Goal: Task Accomplishment & Management: Use online tool/utility

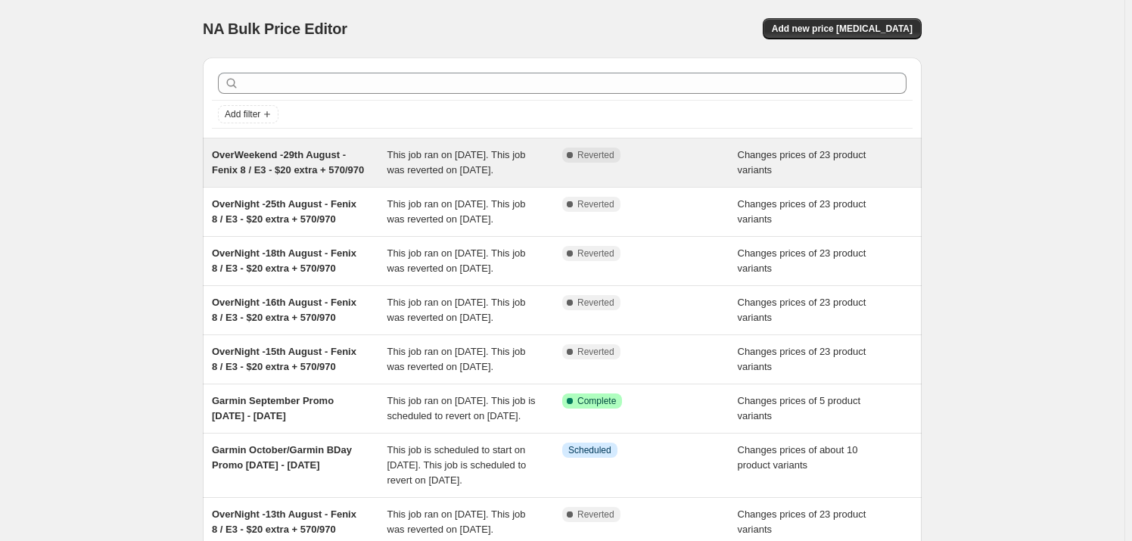
click at [260, 151] on span "OverWeekend -29th August - Fenix 8 / E3 - $20 extra + 570/970" at bounding box center [288, 162] width 152 height 26
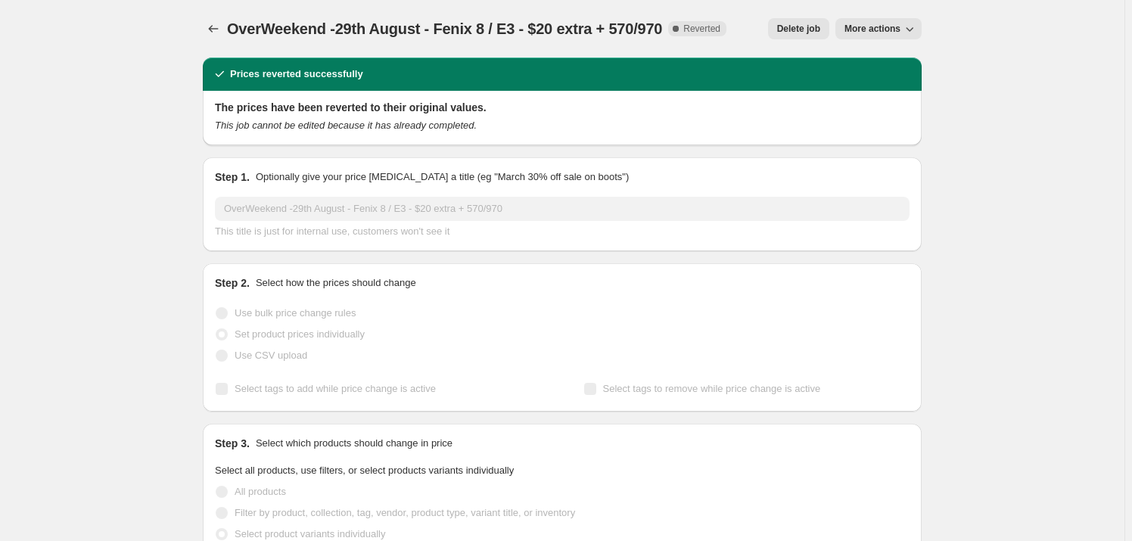
click at [891, 22] on button "More actions" at bounding box center [879, 28] width 86 height 21
click at [883, 59] on span "Copy to new job" at bounding box center [886, 59] width 70 height 11
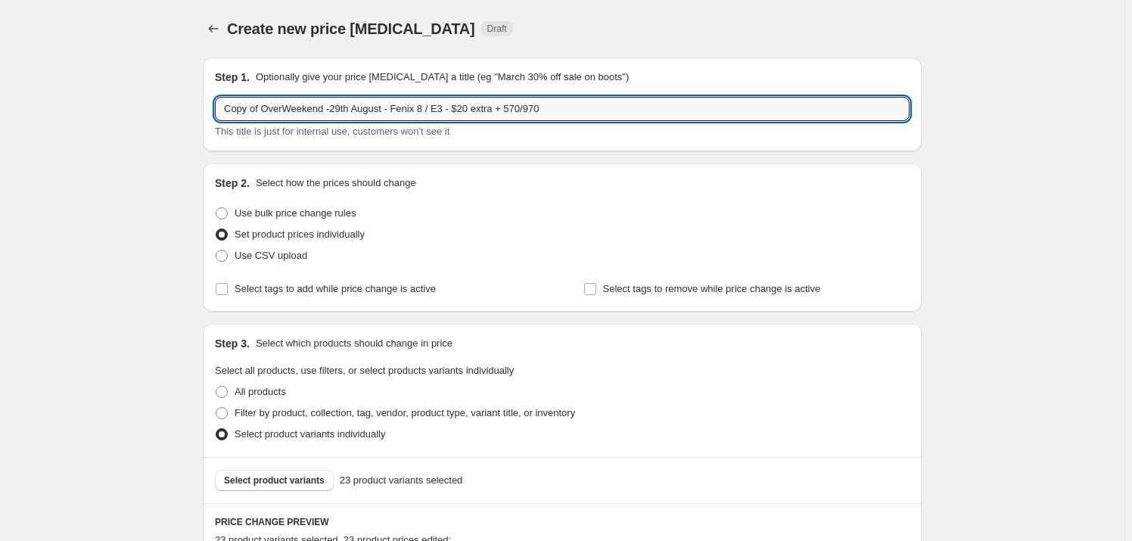
drag, startPoint x: 266, startPoint y: 103, endPoint x: 186, endPoint y: 107, distance: 79.6
click at [419, 104] on input "OverWeekend -29th August - Fenix 8 / E3 - $20 extra + 570/970" at bounding box center [562, 109] width 695 height 24
drag, startPoint x: 348, startPoint y: 109, endPoint x: 296, endPoint y: 107, distance: 52.3
click at [296, 107] on input "OverWeekend -29th August - Fenix 8 / E3 - $100 extra + 570/970" at bounding box center [562, 109] width 695 height 24
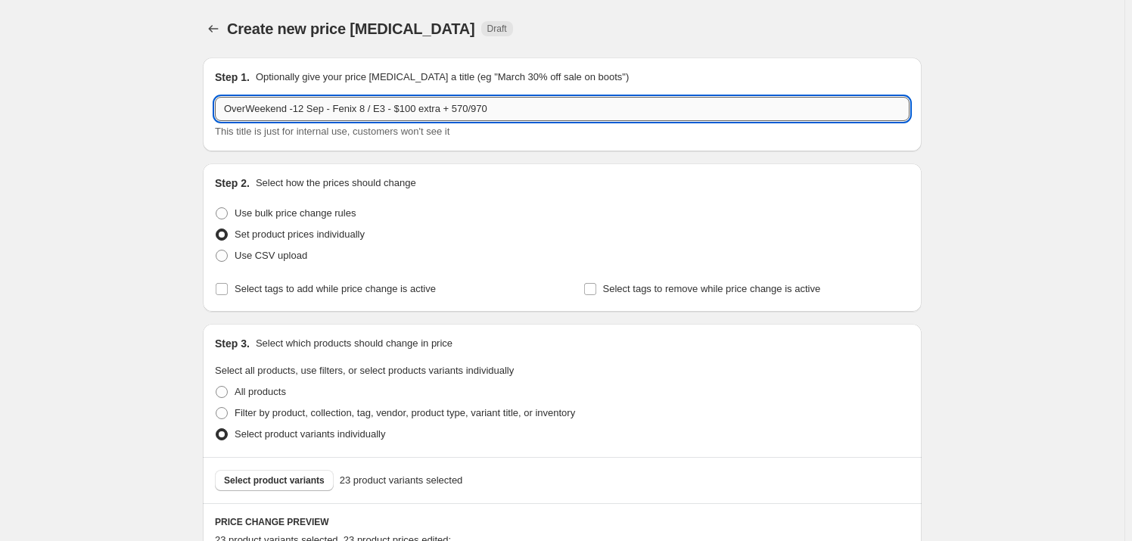
type input "OverWeekend -12 Sep - Fenix 8 / E3 - $100 extra + 570/970"
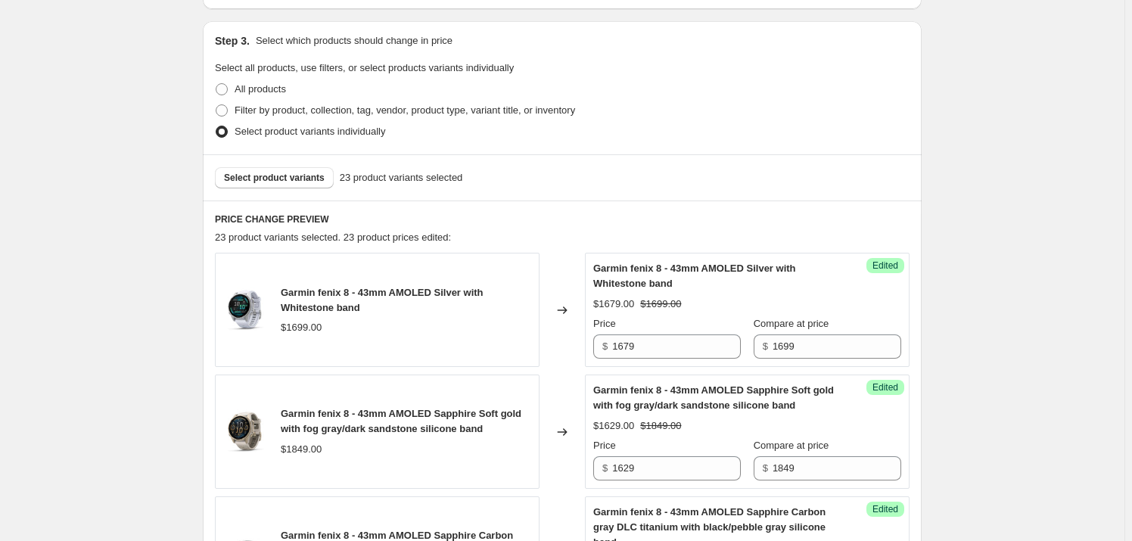
scroll to position [344, 0]
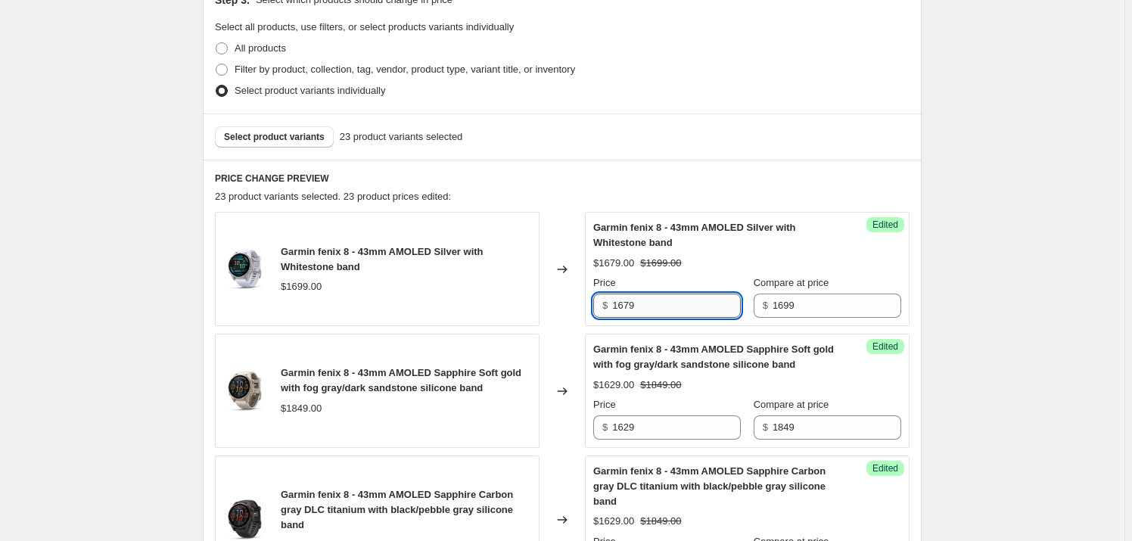
click at [629, 304] on input "1679" at bounding box center [676, 306] width 129 height 24
drag, startPoint x: 629, startPoint y: 304, endPoint x: 620, endPoint y: 302, distance: 9.2
click at [620, 302] on input "1679" at bounding box center [676, 306] width 129 height 24
type input "1599"
click at [651, 428] on input "1629" at bounding box center [676, 428] width 129 height 24
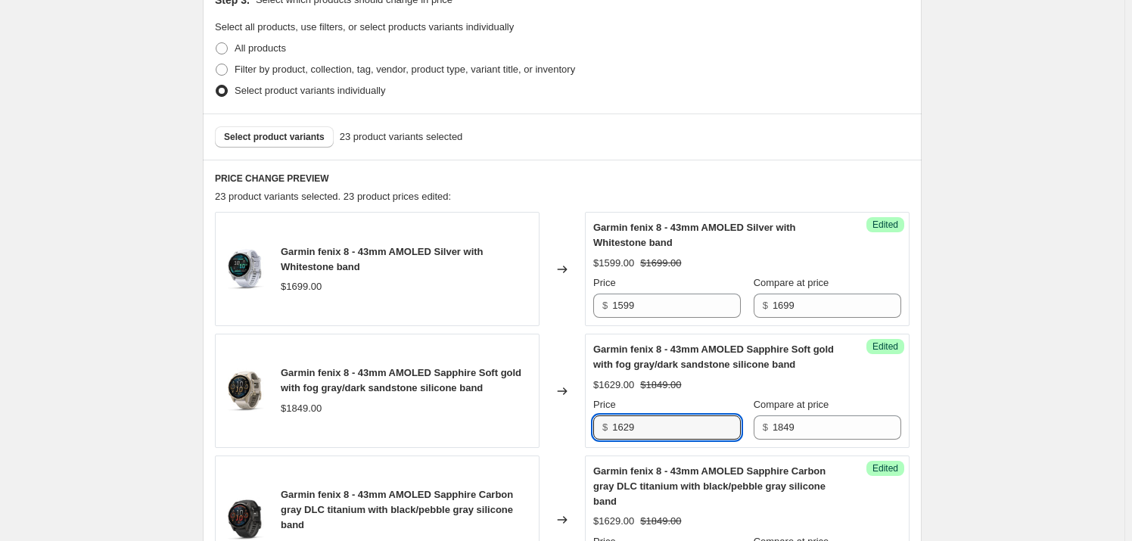
drag, startPoint x: 646, startPoint y: 428, endPoint x: 597, endPoint y: 421, distance: 49.0
click at [597, 421] on div "$ 1629" at bounding box center [667, 428] width 148 height 24
drag, startPoint x: 650, startPoint y: 425, endPoint x: 540, endPoint y: 414, distance: 110.3
click at [540, 414] on div "Garmin fenix 8 - 43mm AMOLED Sapphire Soft gold with fog gray/dark sandstone si…" at bounding box center [562, 391] width 695 height 114
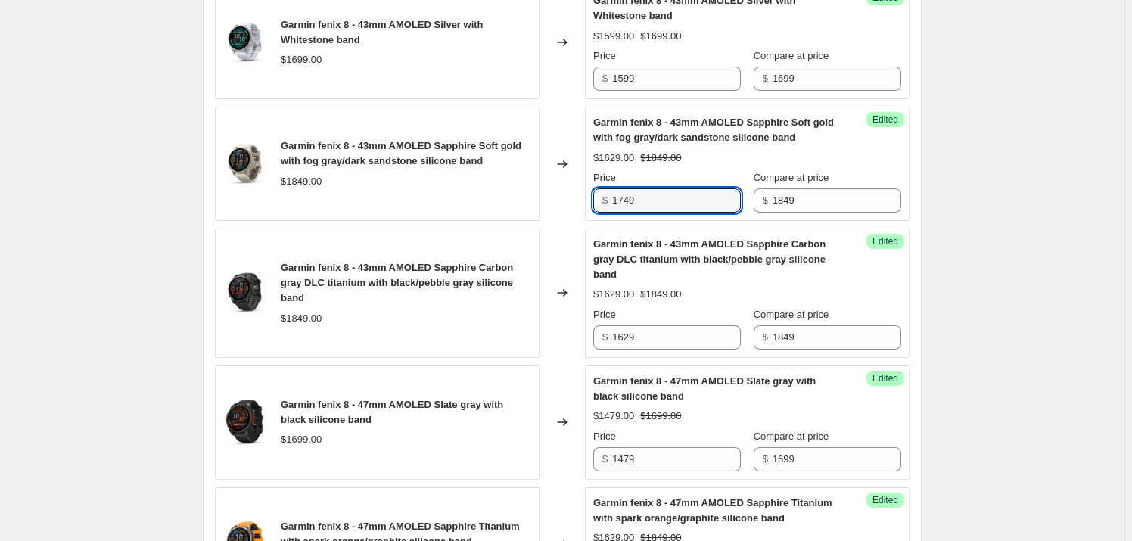
scroll to position [573, 0]
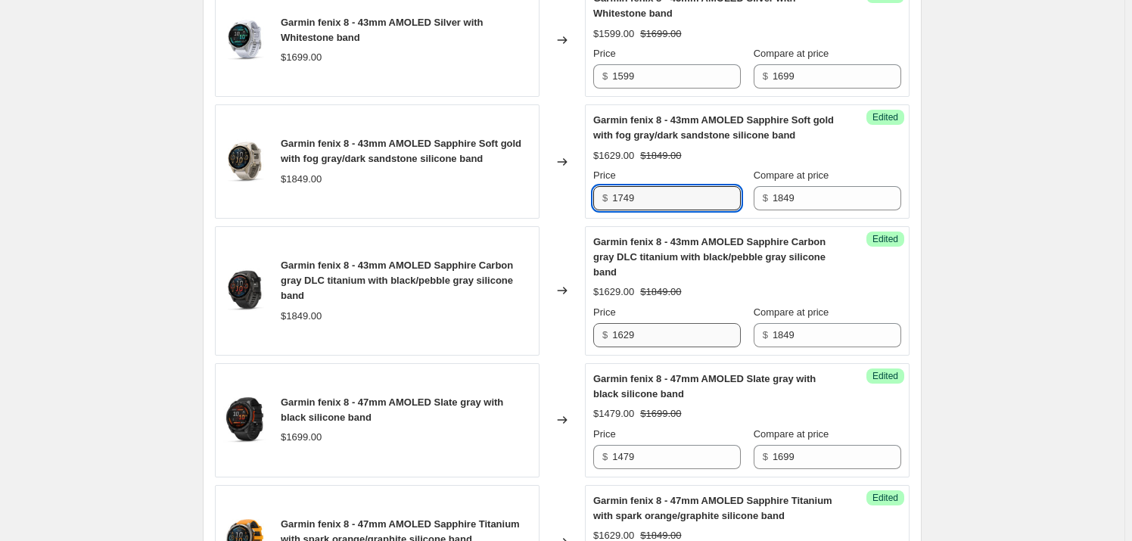
type input "1749"
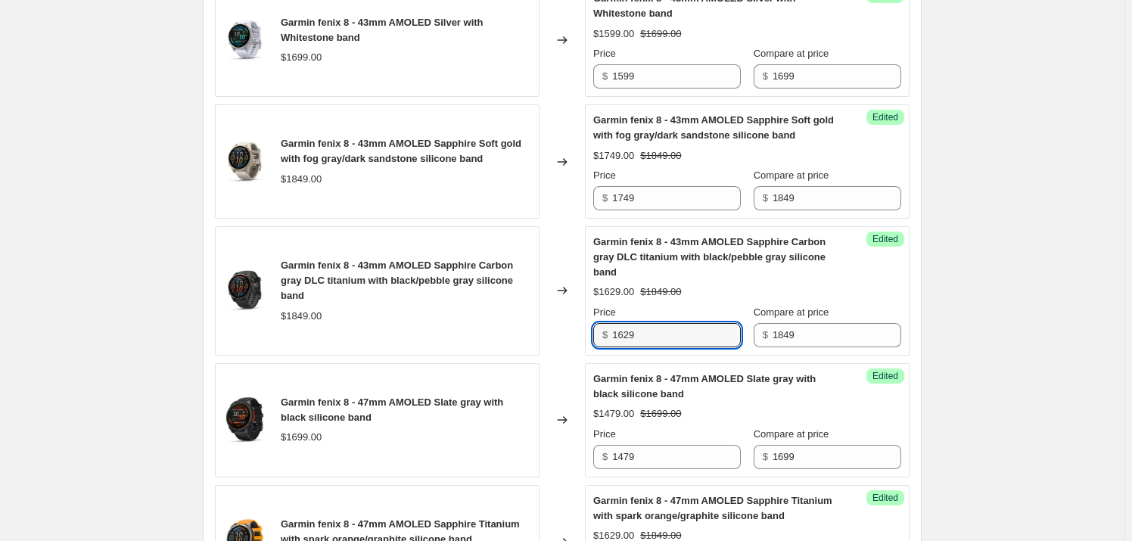
drag, startPoint x: 649, startPoint y: 332, endPoint x: 525, endPoint y: 339, distance: 124.4
click at [506, 331] on div "Garmin fenix 8 - 43mm AMOLED Sapphire Carbon gray DLC titanium with black/pebbl…" at bounding box center [562, 290] width 695 height 129
paste input "74"
type input "1749"
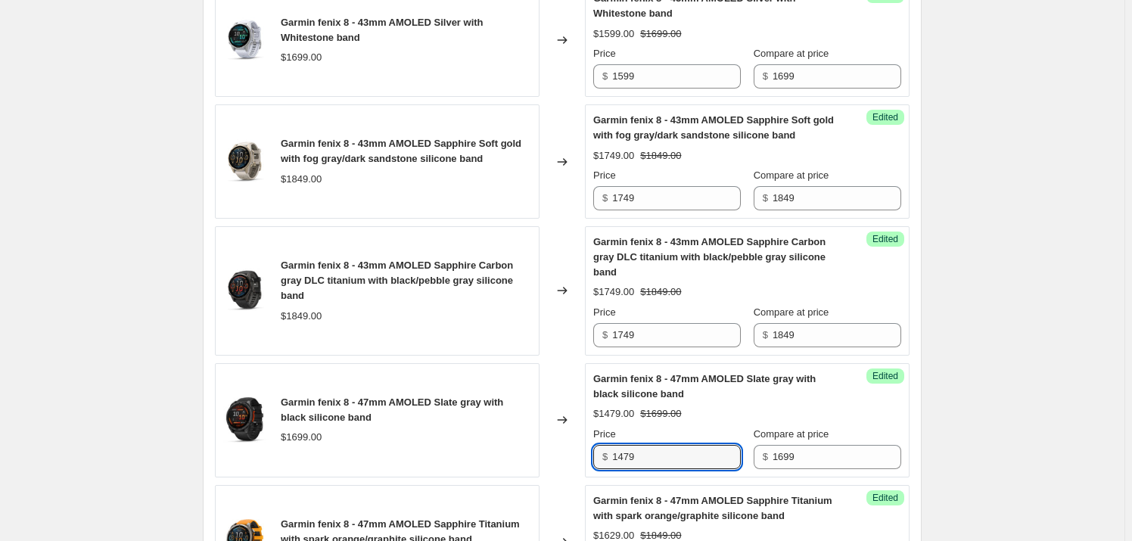
drag, startPoint x: 677, startPoint y: 462, endPoint x: 524, endPoint y: 452, distance: 153.2
click at [524, 452] on div "Garmin fenix 8 - 47mm AMOLED Slate gray with black silicone band $1699.00 Chang…" at bounding box center [562, 420] width 695 height 114
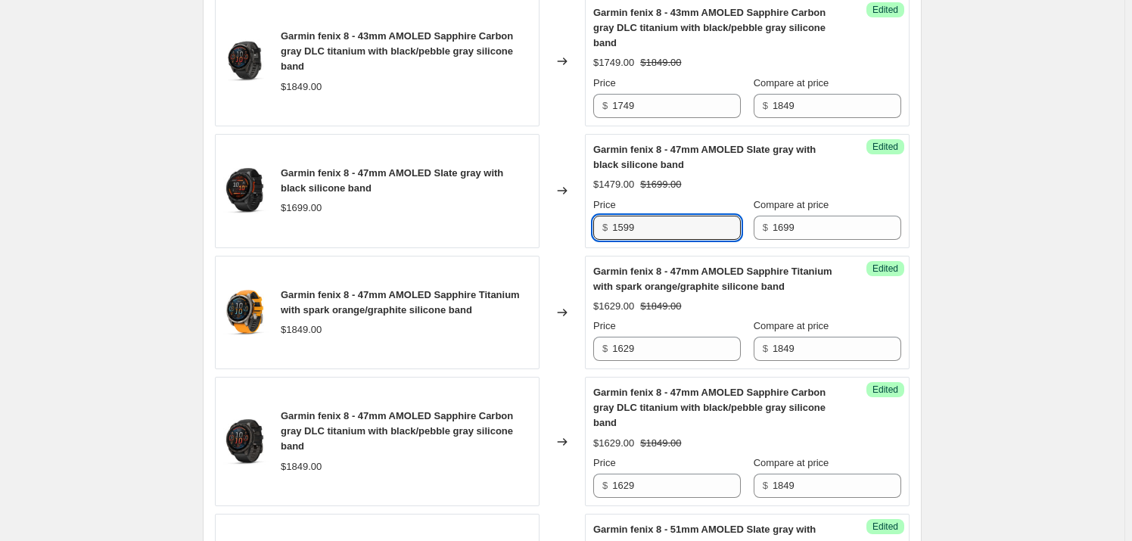
scroll to position [802, 0]
type input "1599"
drag, startPoint x: 662, startPoint y: 346, endPoint x: 518, endPoint y: 346, distance: 143.8
click at [525, 346] on div "Garmin fenix 8 - 47mm AMOLED Sapphire Titanium with spark orange/graphite silic…" at bounding box center [562, 313] width 695 height 114
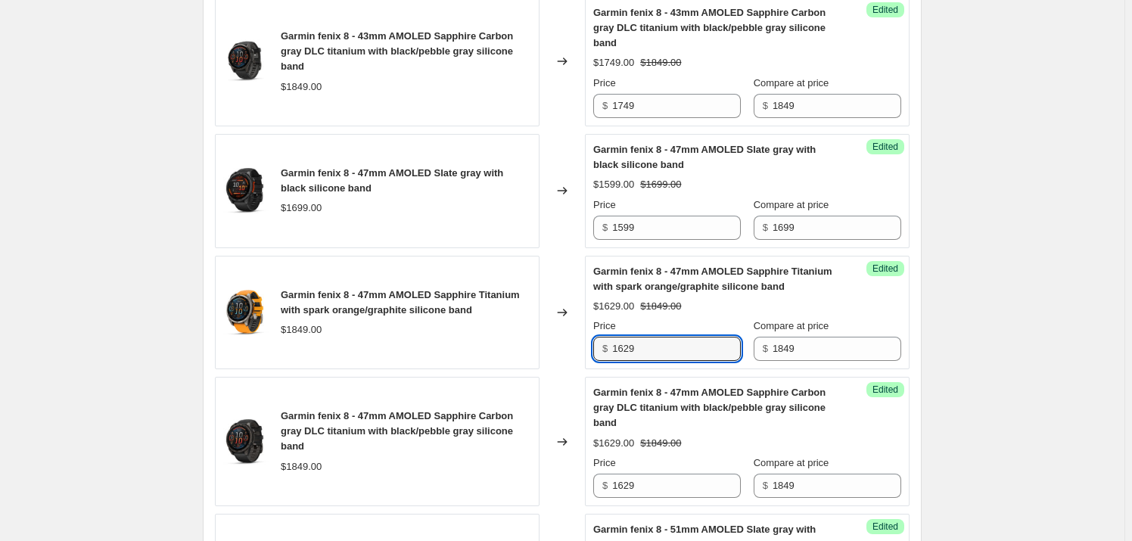
paste input "74"
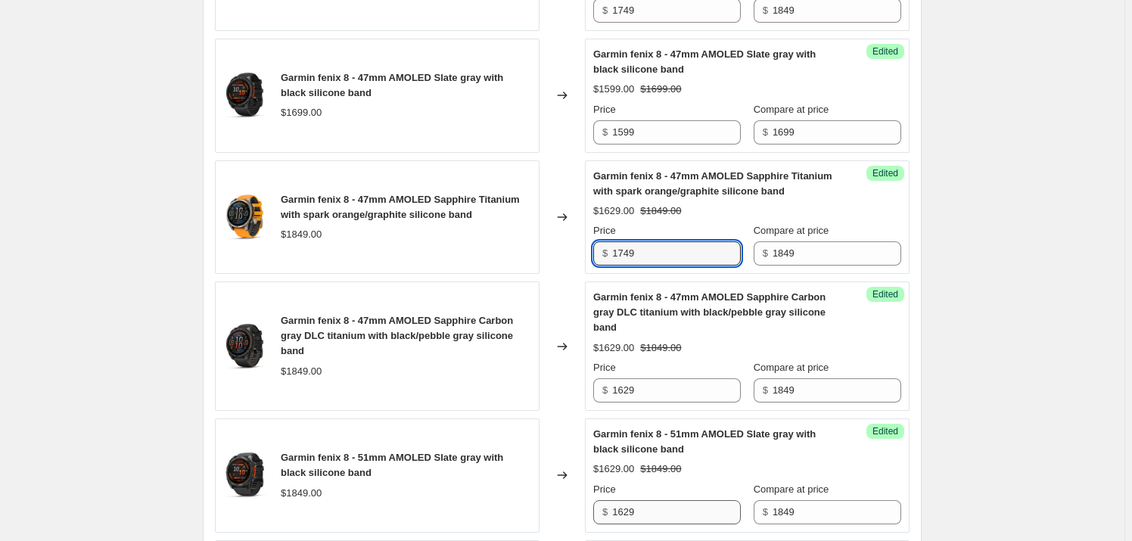
scroll to position [917, 0]
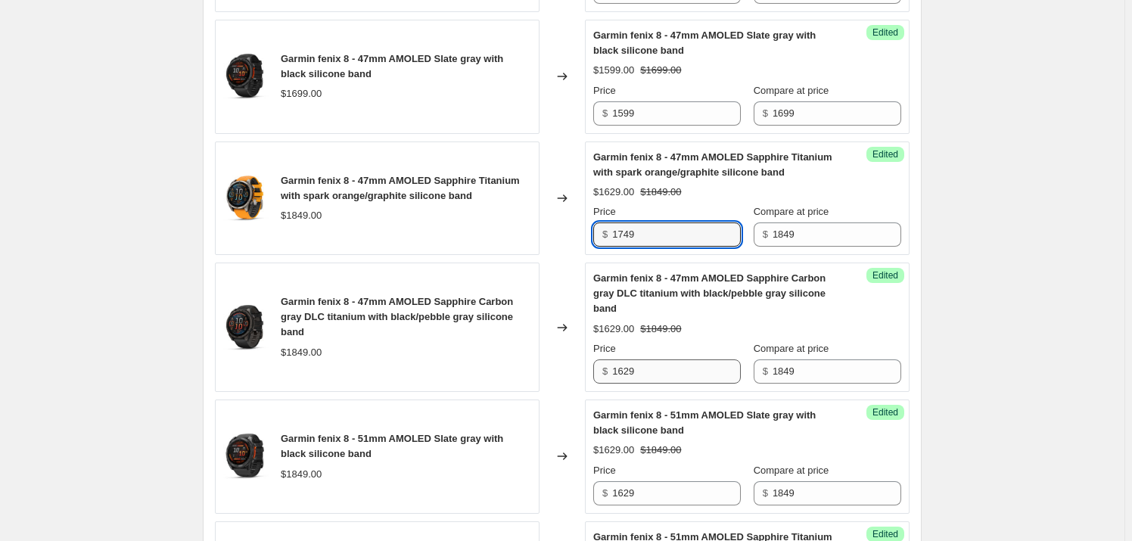
type input "1749"
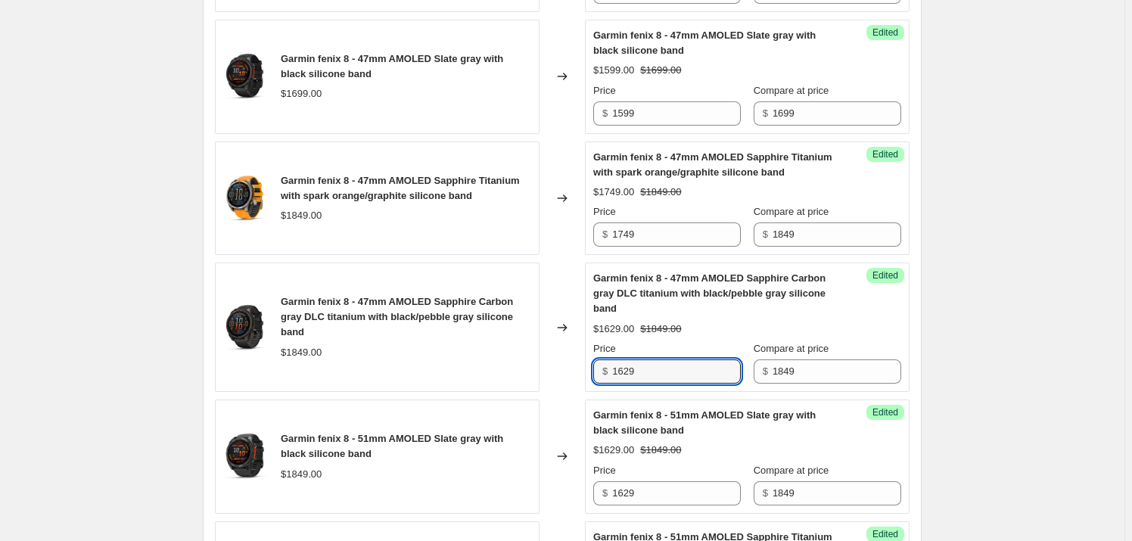
drag, startPoint x: 654, startPoint y: 366, endPoint x: 467, endPoint y: 366, distance: 187.0
click at [468, 366] on div "Garmin fenix 8 - 47mm AMOLED Sapphire Carbon gray DLC titanium with black/pebbl…" at bounding box center [562, 327] width 695 height 129
paste input "74"
type input "1749"
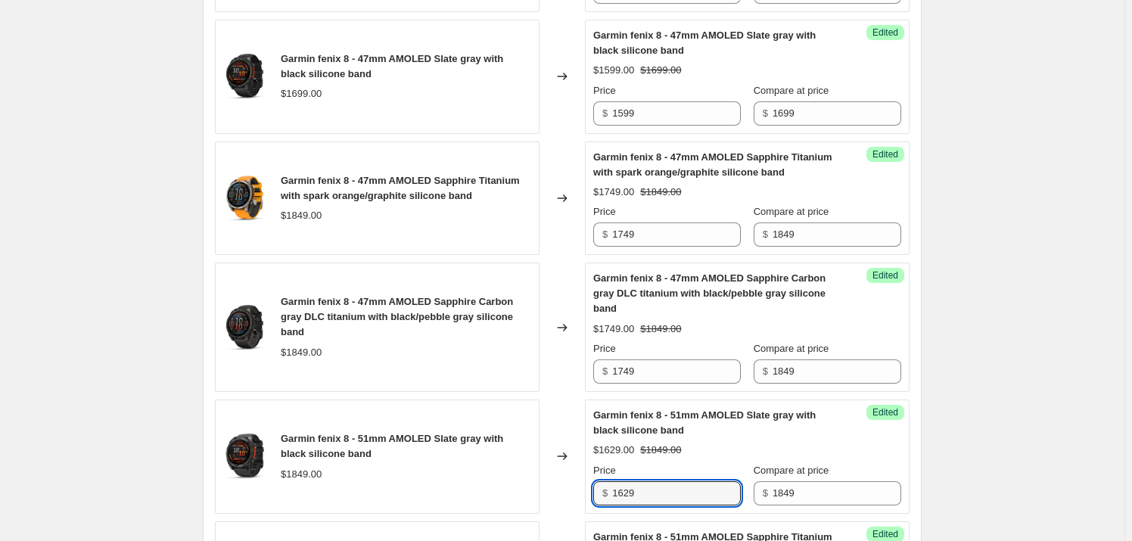
drag, startPoint x: 665, startPoint y: 491, endPoint x: 493, endPoint y: 482, distance: 172.8
click at [493, 482] on div "Garmin fenix 8 - 51mm AMOLED Slate gray with black silicone band $1849.00 Chang…" at bounding box center [562, 457] width 695 height 114
paste input "74"
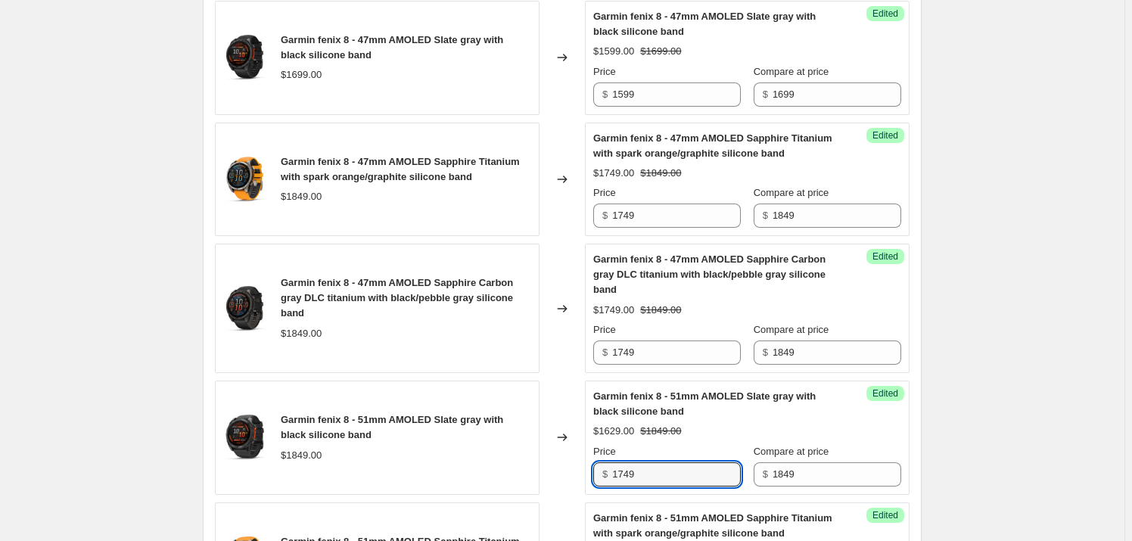
scroll to position [1147, 0]
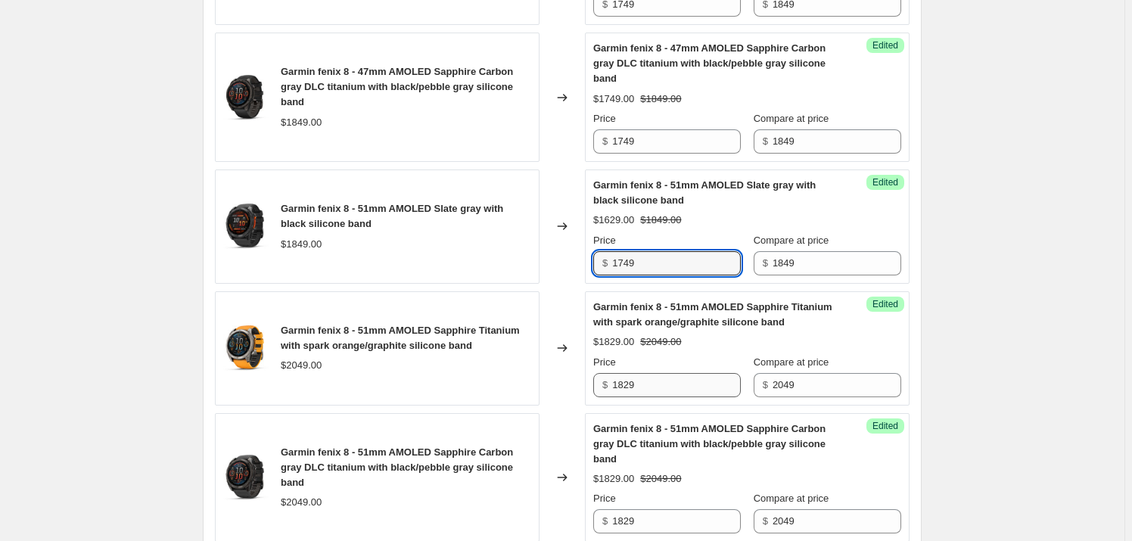
type input "1749"
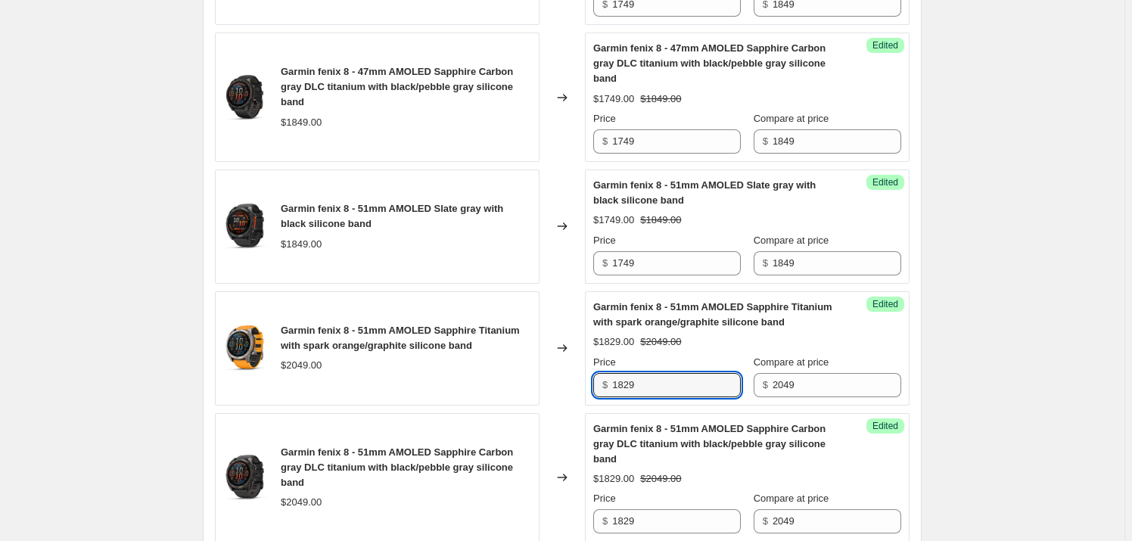
drag, startPoint x: 668, startPoint y: 380, endPoint x: 512, endPoint y: 380, distance: 155.9
click at [512, 380] on div "Garmin fenix 8 - 51mm AMOLED Sapphire Titanium with spark orange/graphite silic…" at bounding box center [562, 348] width 695 height 114
type input "1949"
drag, startPoint x: 656, startPoint y: 514, endPoint x: 460, endPoint y: 522, distance: 195.5
click at [460, 522] on div "Garmin fenix 8 - 51mm AMOLED Sapphire Carbon gray DLC titanium with black/pebbl…" at bounding box center [562, 477] width 695 height 129
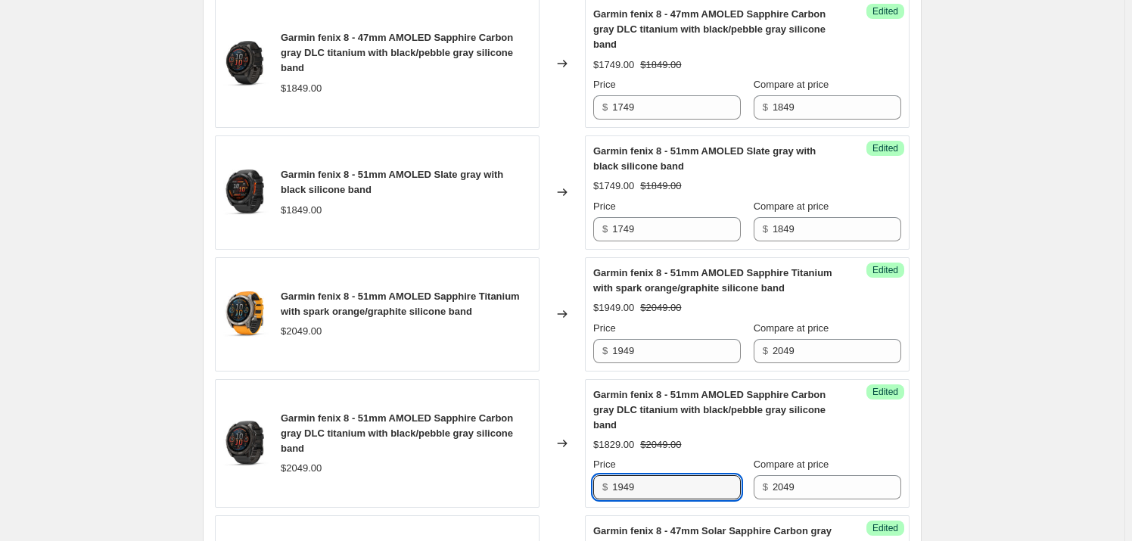
scroll to position [1491, 0]
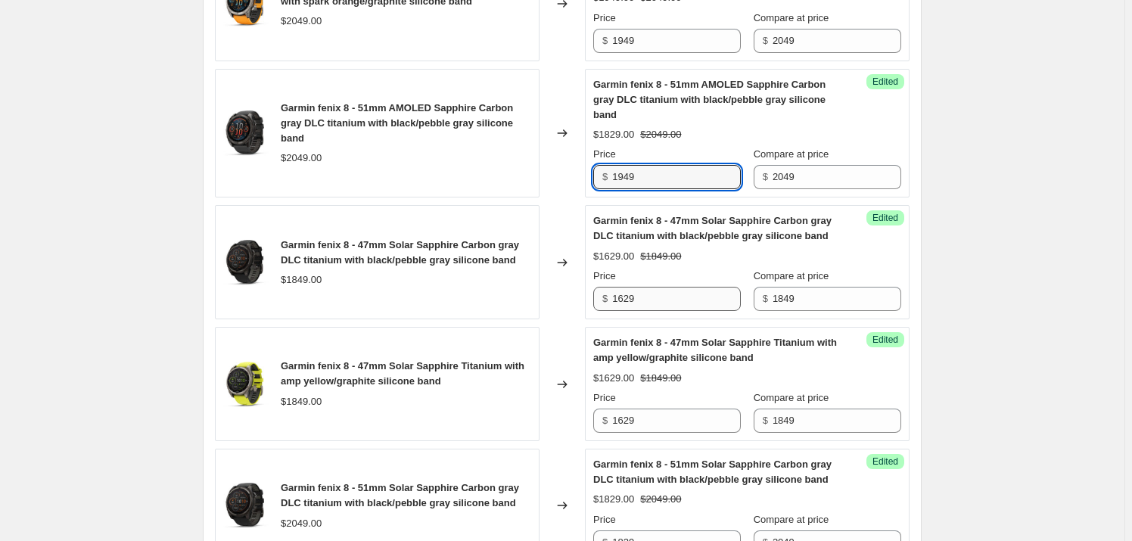
type input "1949"
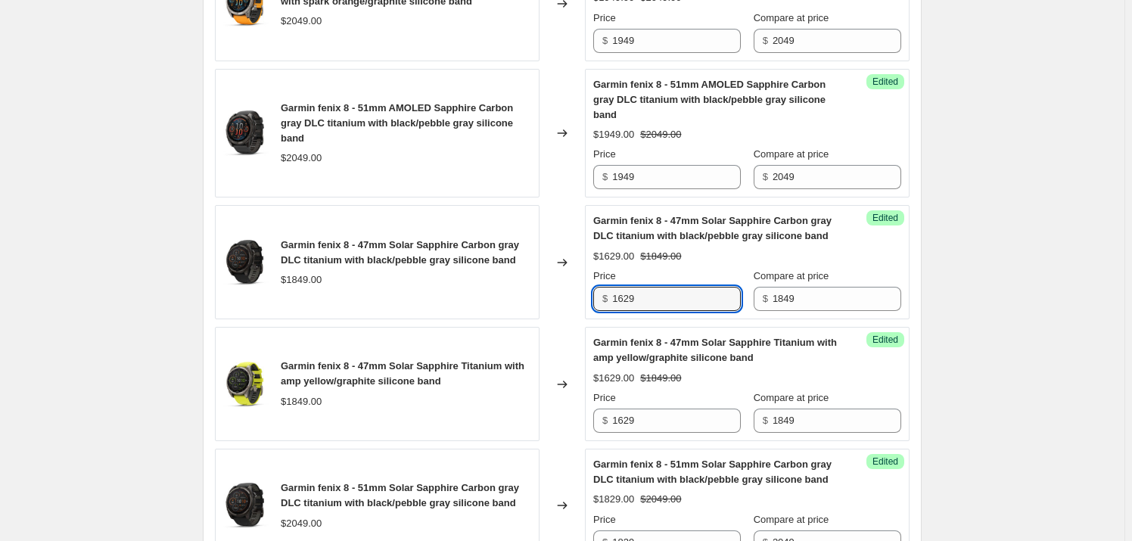
drag, startPoint x: 656, startPoint y: 295, endPoint x: 554, endPoint y: 291, distance: 101.5
click at [578, 294] on div "Garmin fenix 8 - 47mm Solar Sapphire Carbon gray DLC titanium with black/pebble…" at bounding box center [562, 262] width 695 height 114
paste input "74"
type input "1749"
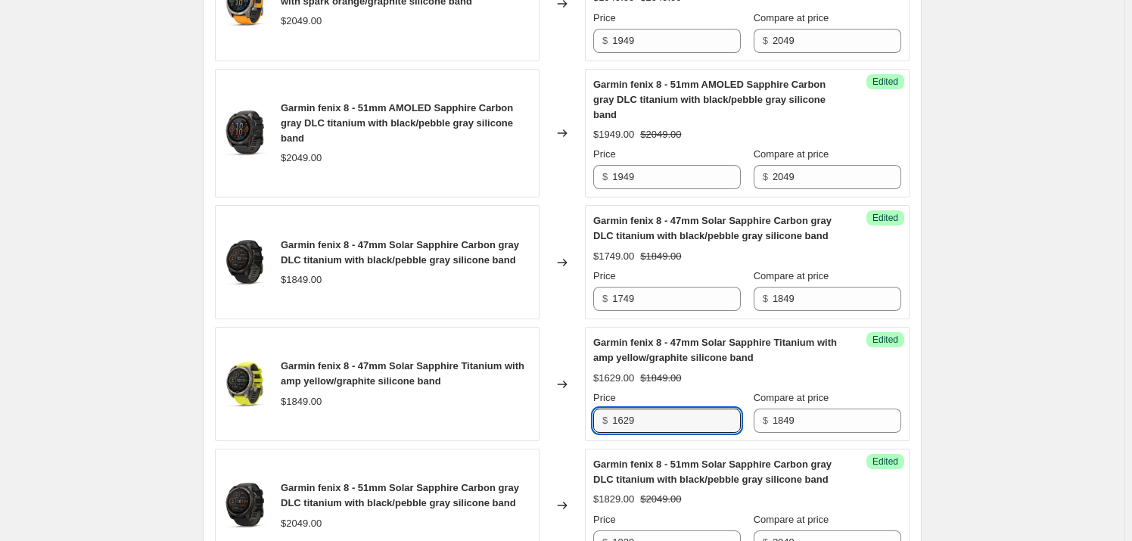
drag, startPoint x: 656, startPoint y: 415, endPoint x: 463, endPoint y: 396, distance: 193.2
click at [463, 396] on div "Garmin fenix 8 - 47mm Solar Sapphire Titanium with amp yellow/graphite silicone…" at bounding box center [562, 384] width 695 height 114
paste input "74"
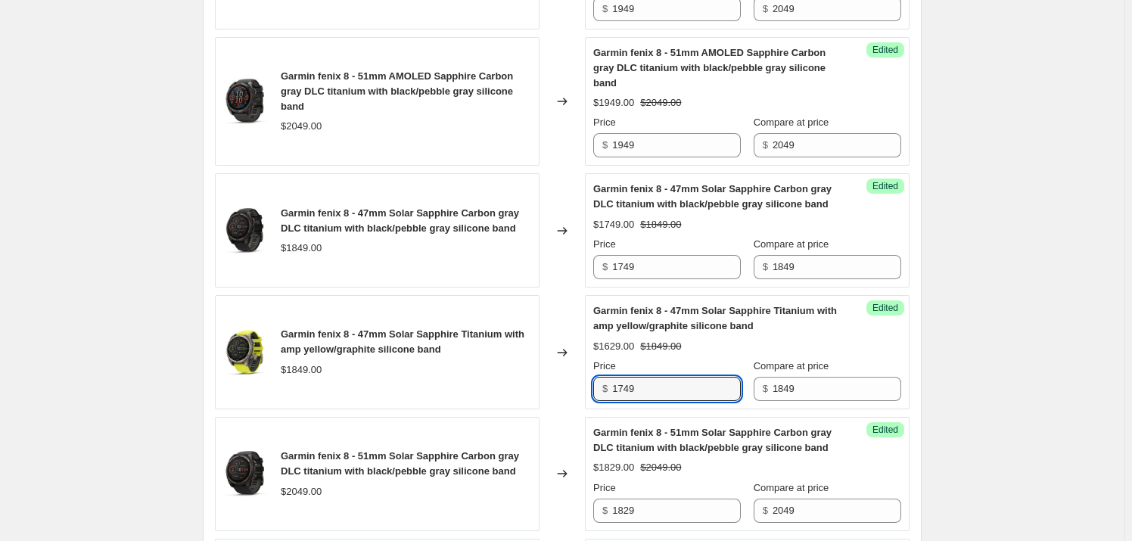
scroll to position [1605, 0]
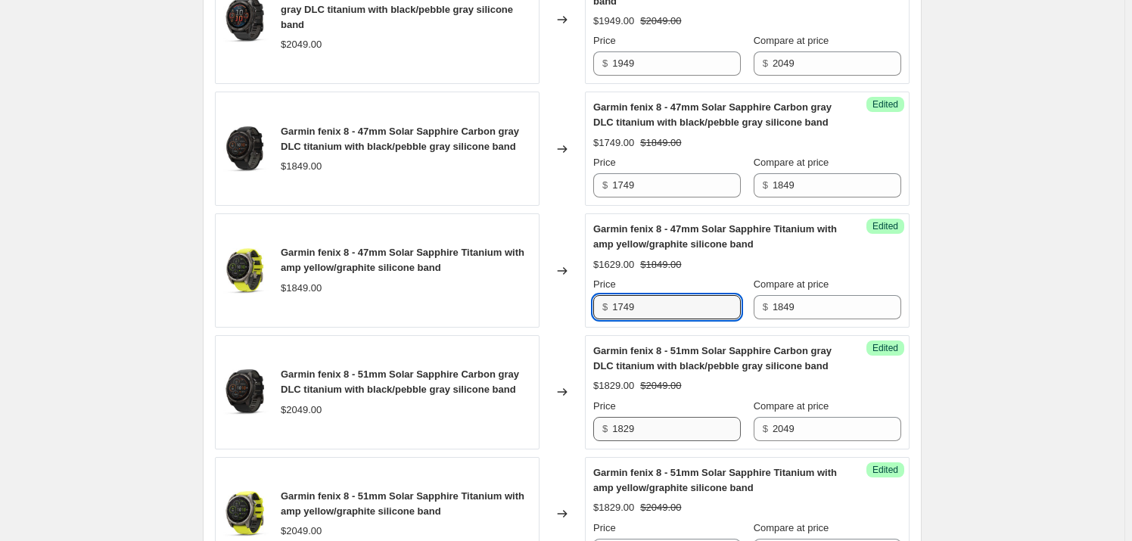
type input "1749"
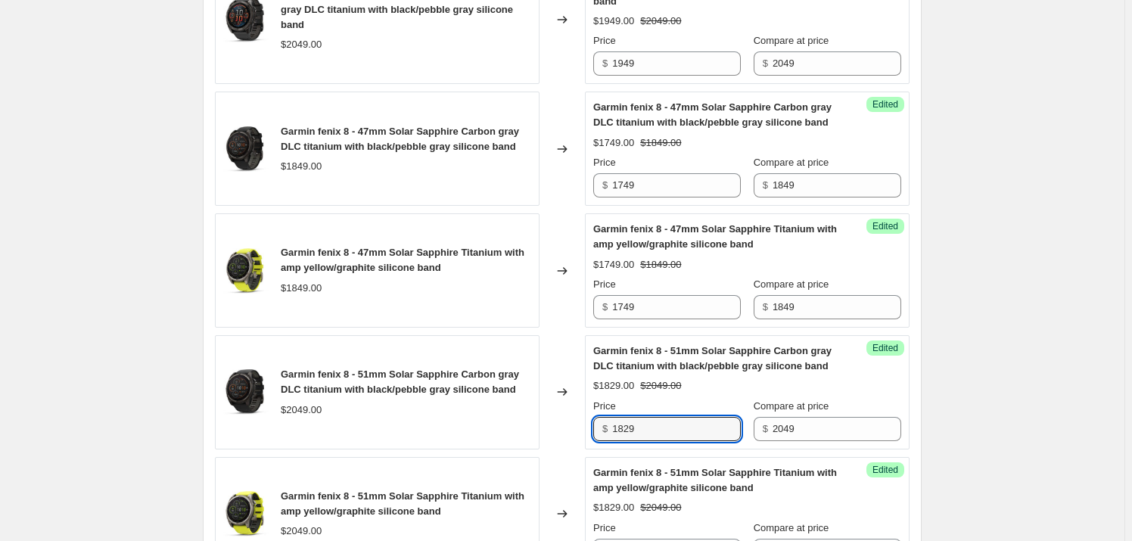
drag, startPoint x: 663, startPoint y: 428, endPoint x: 525, endPoint y: 416, distance: 138.3
click at [525, 416] on div "Garmin fenix 8 - 51mm Solar Sapphire Carbon gray DLC titanium with black/pebble…" at bounding box center [562, 392] width 695 height 114
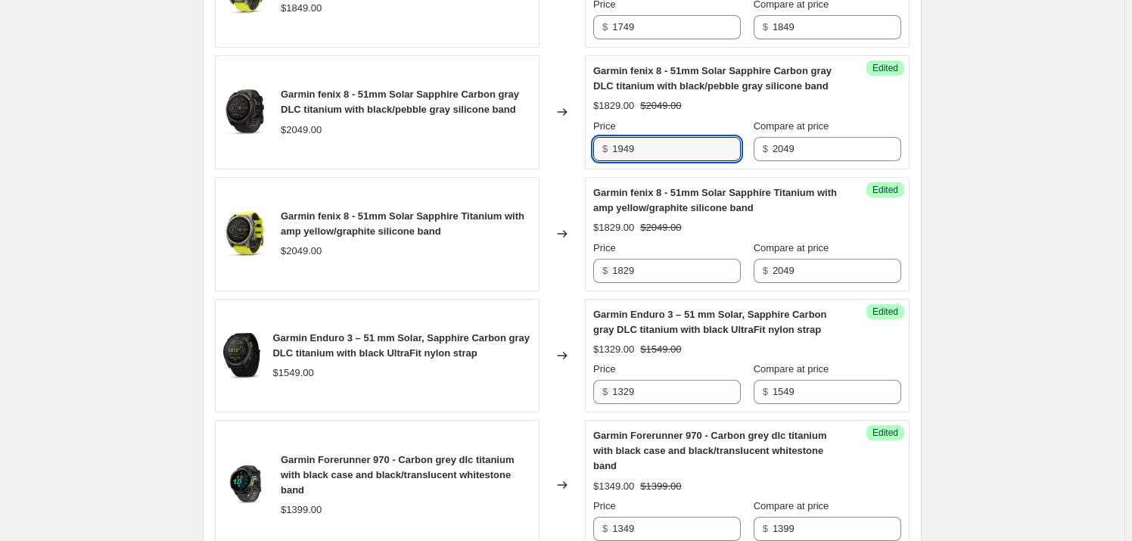
scroll to position [1949, 0]
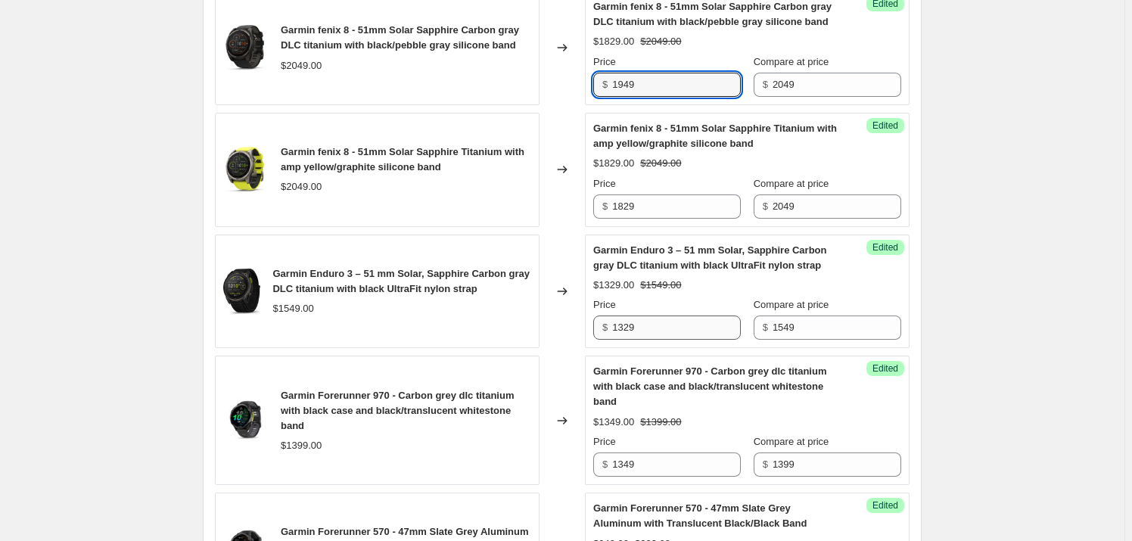
type input "1949"
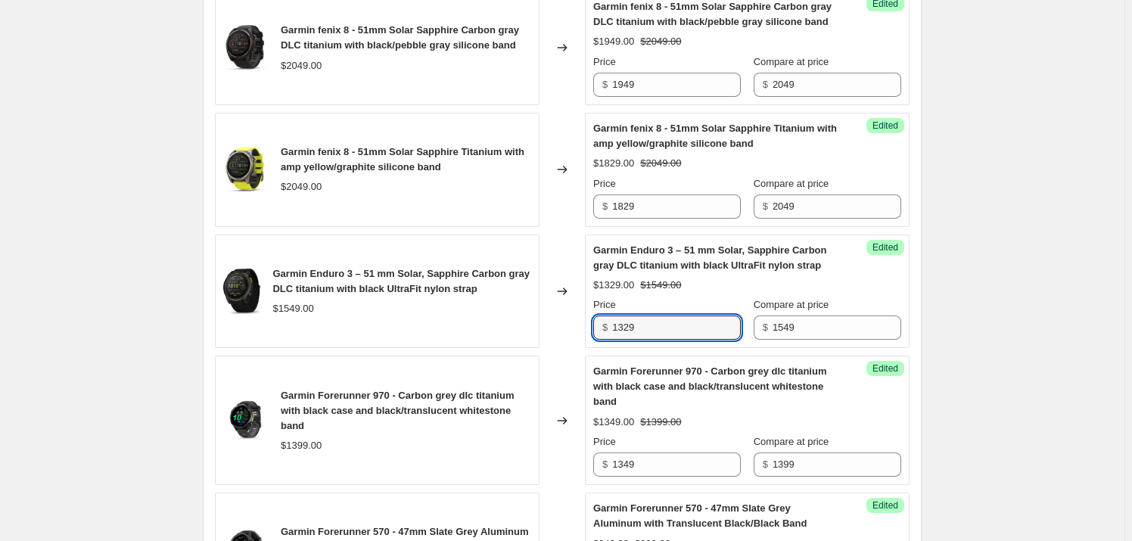
drag, startPoint x: 657, startPoint y: 318, endPoint x: 568, endPoint y: 320, distance: 89.4
click at [568, 320] on div "Garmin Enduro 3 – 51 mm Solar, Sapphire Carbon gray DLC titanium with black Ult…" at bounding box center [562, 292] width 695 height 114
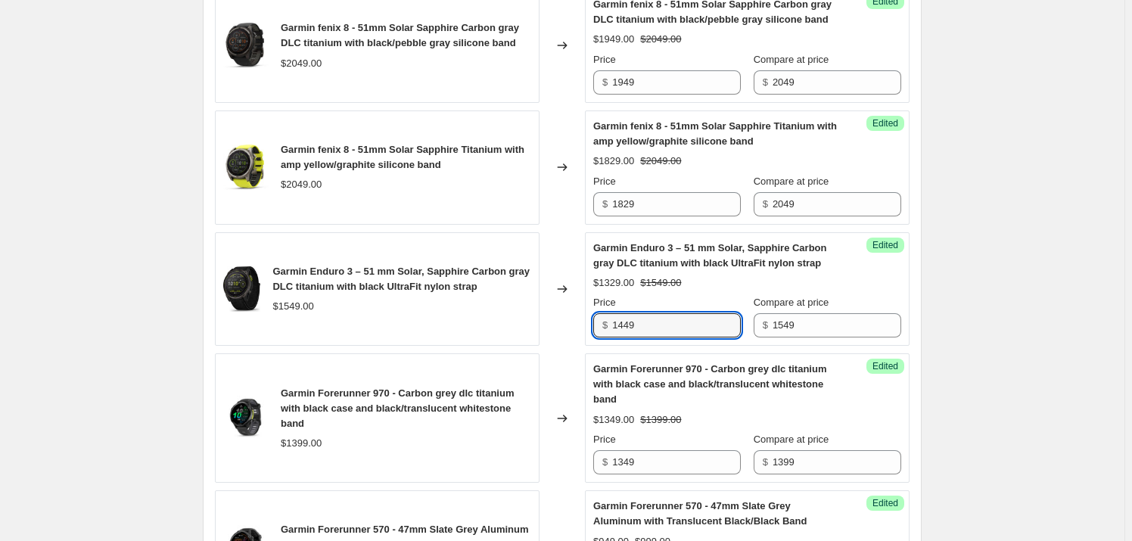
scroll to position [2064, 0]
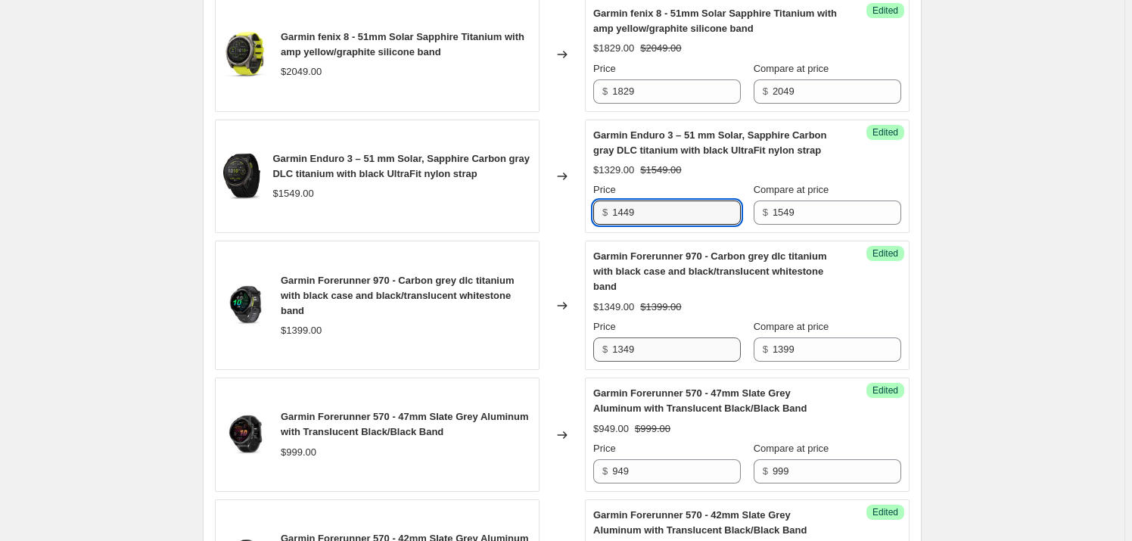
type input "1449"
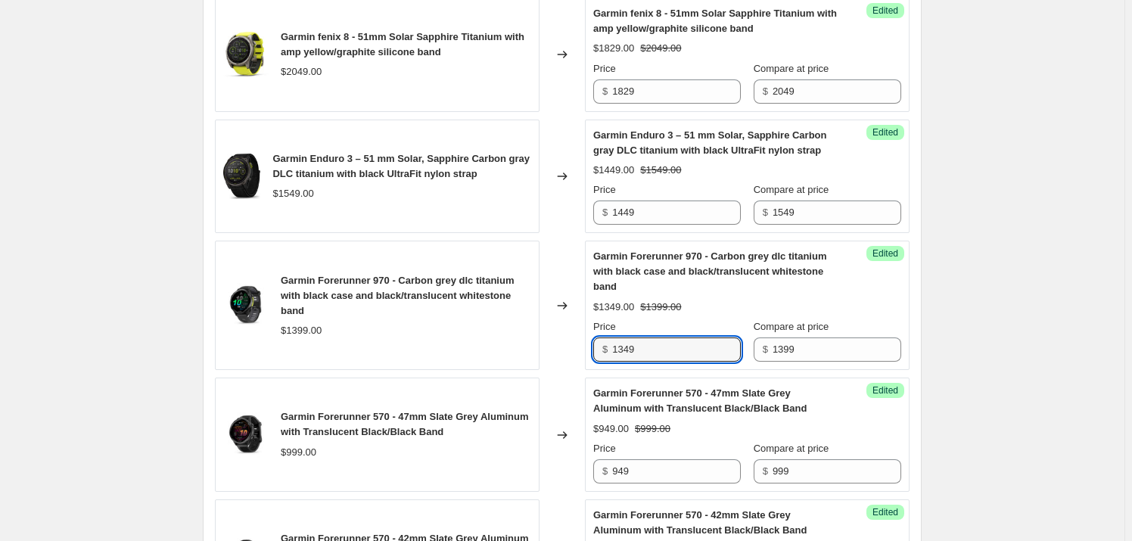
drag, startPoint x: 664, startPoint y: 348, endPoint x: 524, endPoint y: 336, distance: 140.6
click at [524, 336] on div "Garmin Forerunner 970 - Carbon grey dlc titanium with black case and black/tran…" at bounding box center [562, 305] width 695 height 129
drag, startPoint x: 665, startPoint y: 341, endPoint x: 477, endPoint y: 335, distance: 188.6
click at [478, 335] on div "Garmin Forerunner 970 - Carbon grey dlc titanium with black case and black/tran…" at bounding box center [562, 305] width 695 height 129
type input "1299"
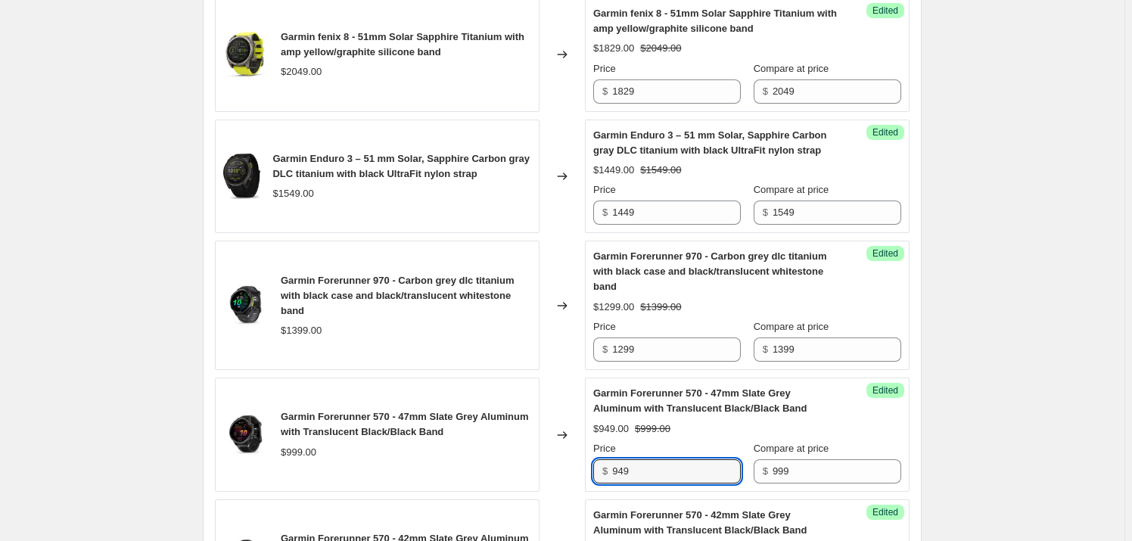
drag, startPoint x: 654, startPoint y: 466, endPoint x: 498, endPoint y: 449, distance: 156.8
click at [500, 450] on div "Garmin Forerunner 570 - 47mm Slate Grey Aluminum with Translucent Black/Black B…" at bounding box center [562, 435] width 695 height 114
paste input "129"
drag, startPoint x: 650, startPoint y: 464, endPoint x: 528, endPoint y: 454, distance: 123.0
click at [539, 460] on div "Garmin Forerunner 570 - 47mm Slate Grey Aluminum with Translucent Black/Black B…" at bounding box center [562, 435] width 695 height 114
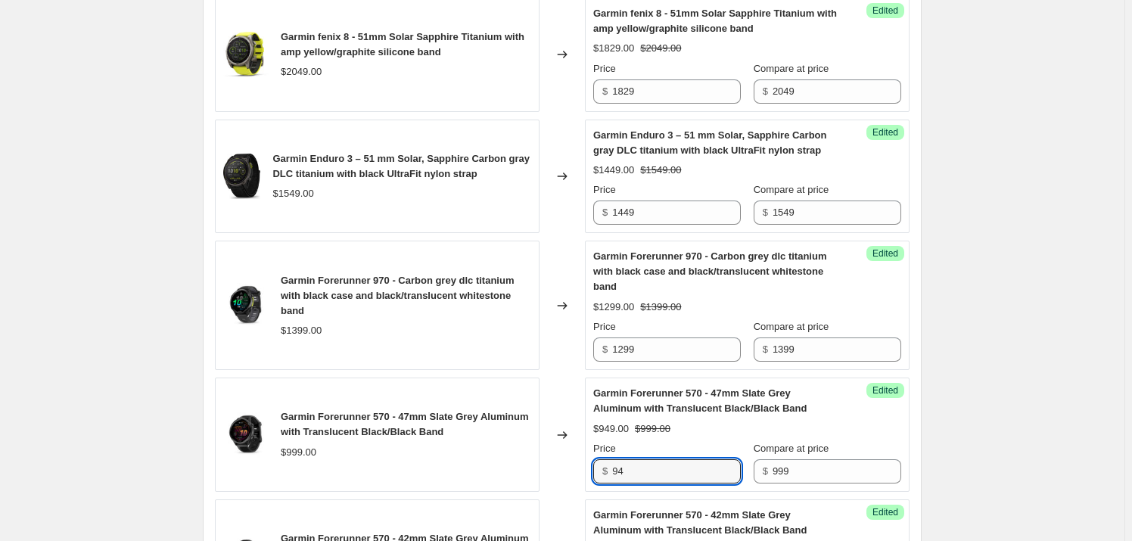
type input "949"
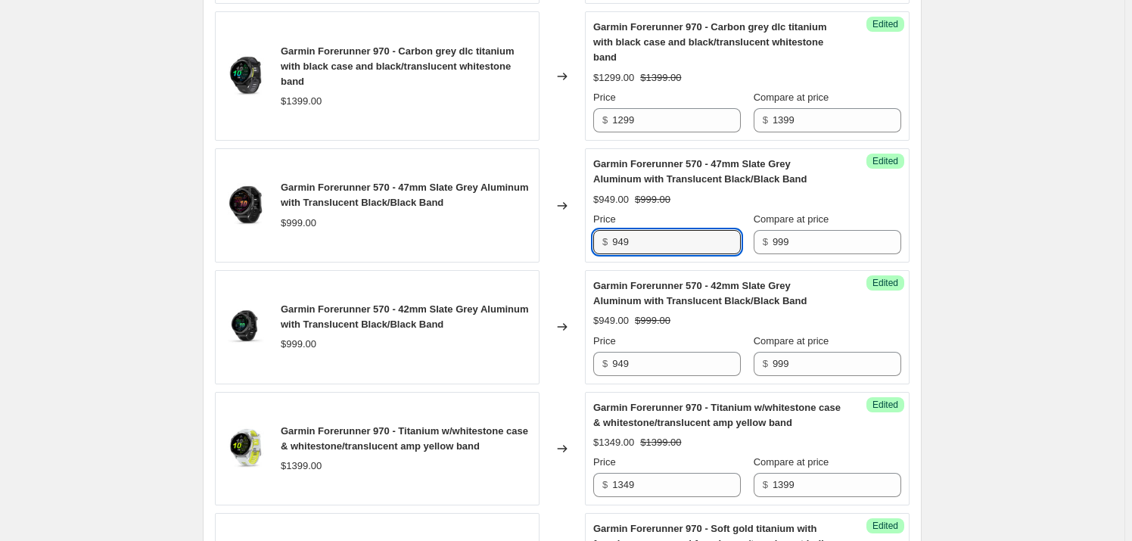
scroll to position [2408, 0]
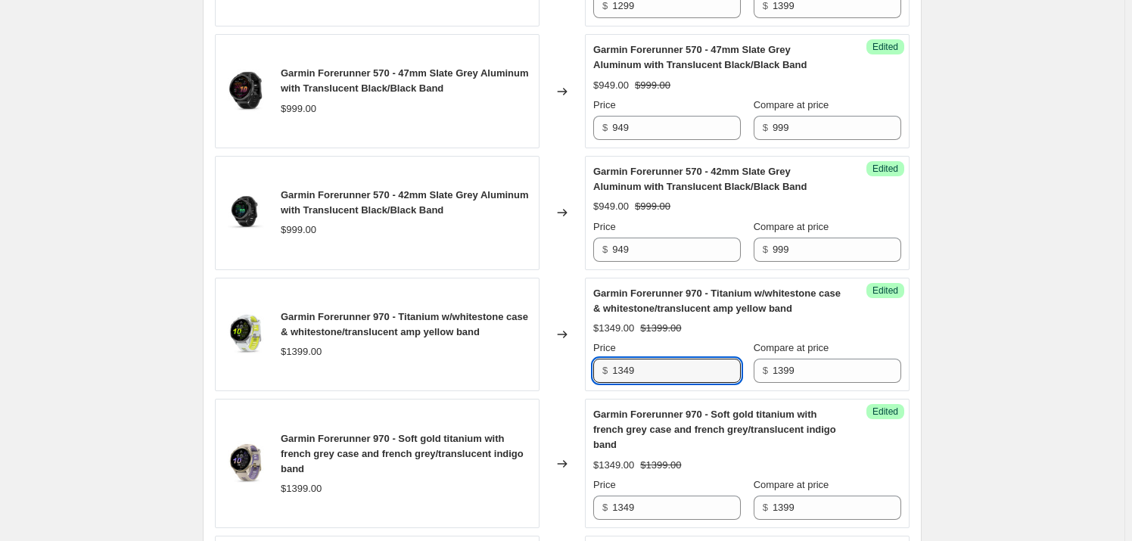
drag, startPoint x: 656, startPoint y: 361, endPoint x: 562, endPoint y: 363, distance: 93.9
click at [562, 363] on div "Garmin Forerunner 970 - Titanium w/whitestone case & whitestone/translucent amp…" at bounding box center [562, 335] width 695 height 114
paste input "29"
type input "1299"
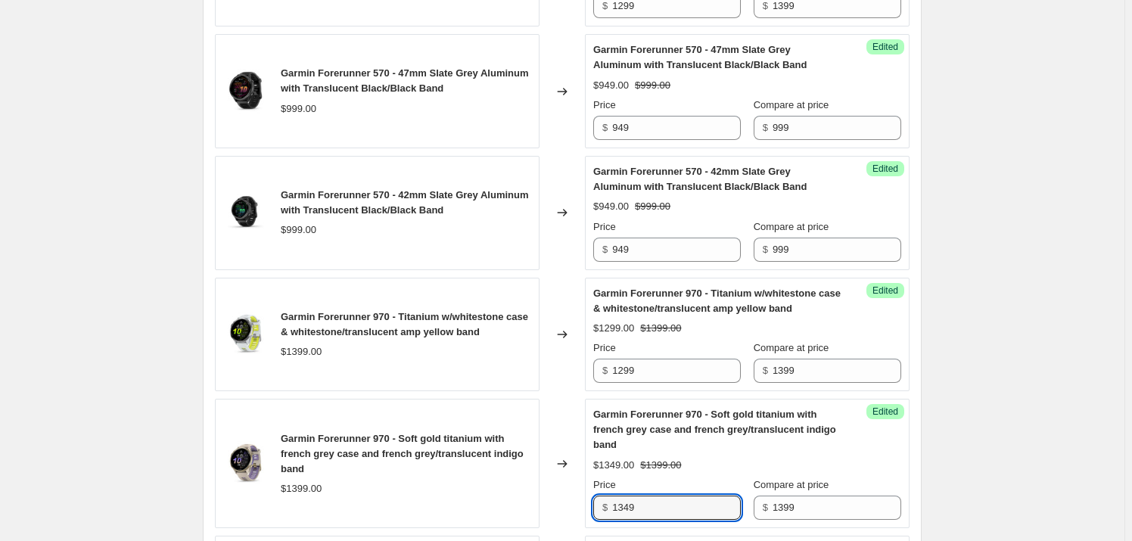
drag, startPoint x: 663, startPoint y: 500, endPoint x: 548, endPoint y: 496, distance: 115.1
click at [550, 497] on div "Garmin Forerunner 970 - Soft gold titanium with french grey case and french gre…" at bounding box center [562, 463] width 695 height 129
paste input "29"
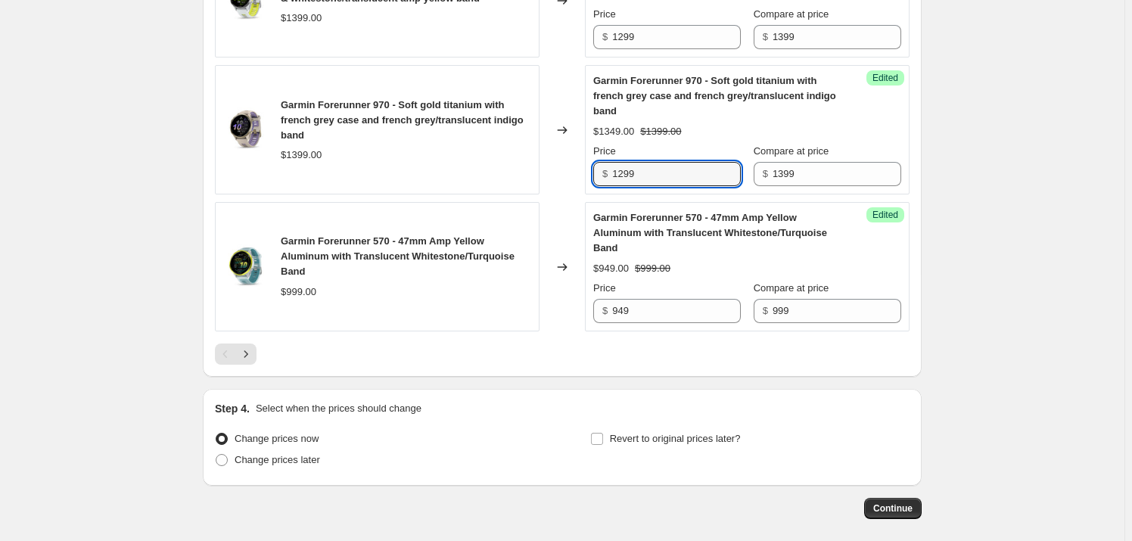
scroll to position [2752, 0]
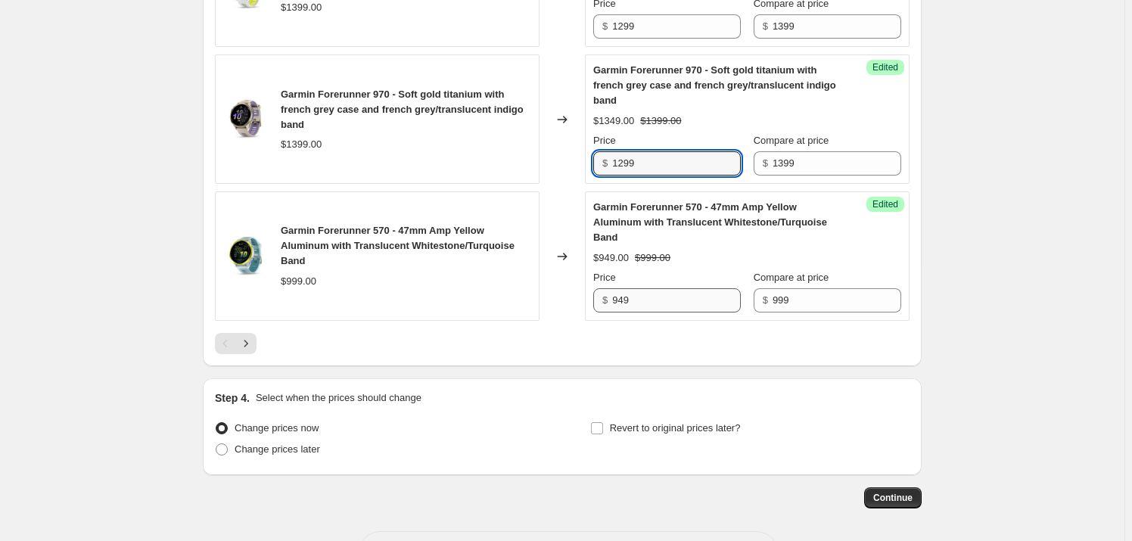
type input "1299"
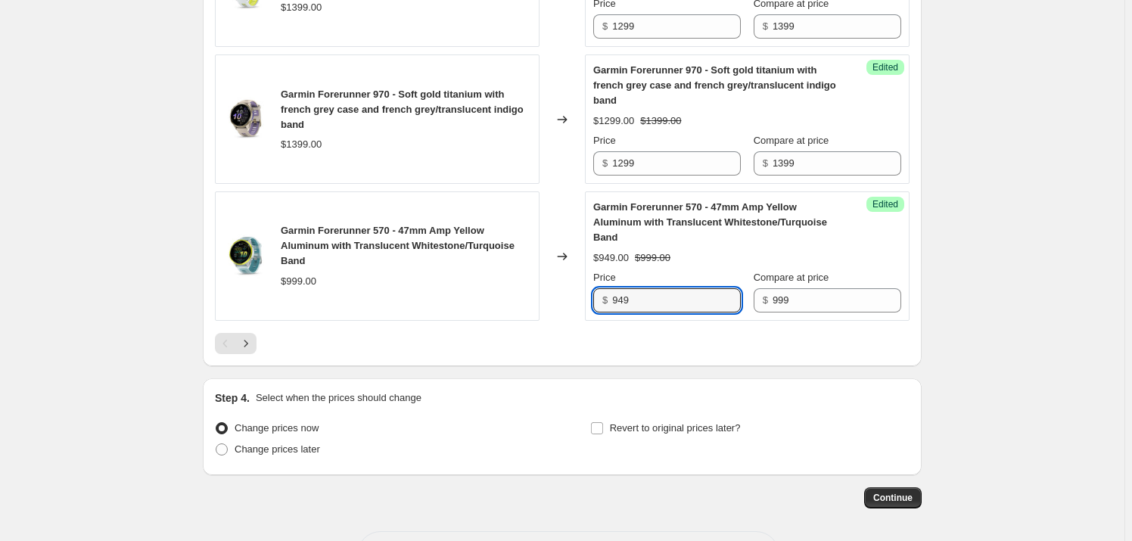
drag, startPoint x: 659, startPoint y: 302, endPoint x: 535, endPoint y: 296, distance: 123.5
click at [549, 298] on div "Garmin Forerunner 570 - 47mm Amp Yellow Aluminum with Translucent Whitestone/Tu…" at bounding box center [562, 256] width 695 height 129
click at [244, 339] on icon "Next" at bounding box center [245, 343] width 15 height 15
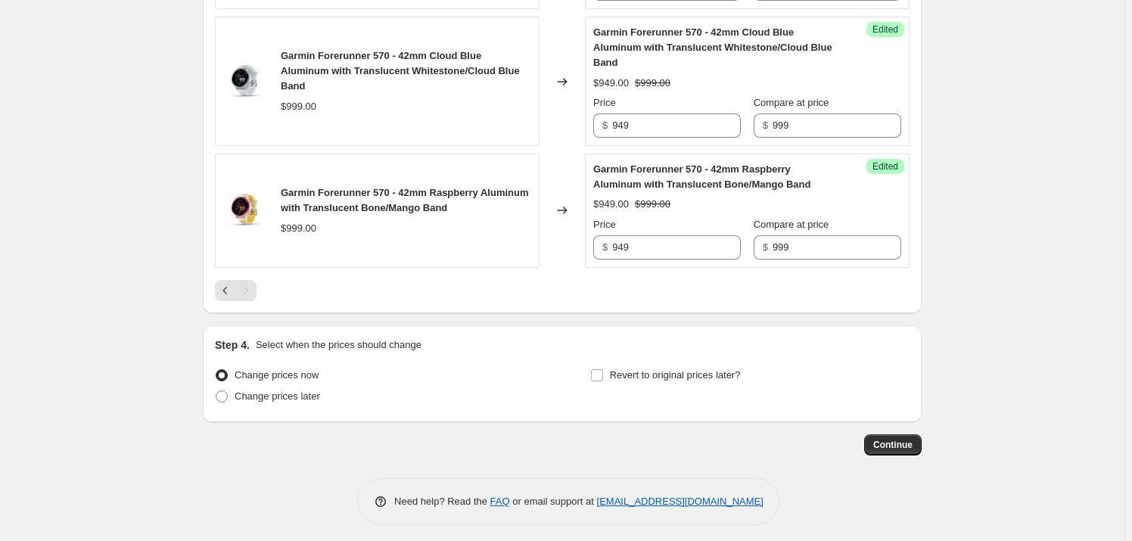
scroll to position [666, 0]
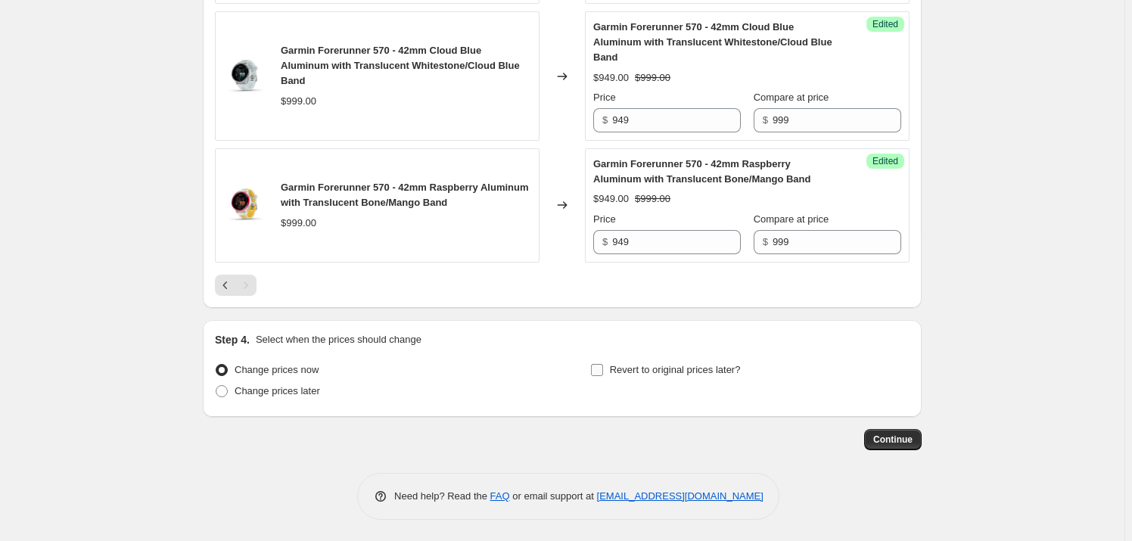
click at [600, 371] on input "Revert to original prices later?" at bounding box center [597, 370] width 12 height 12
checkbox input "true"
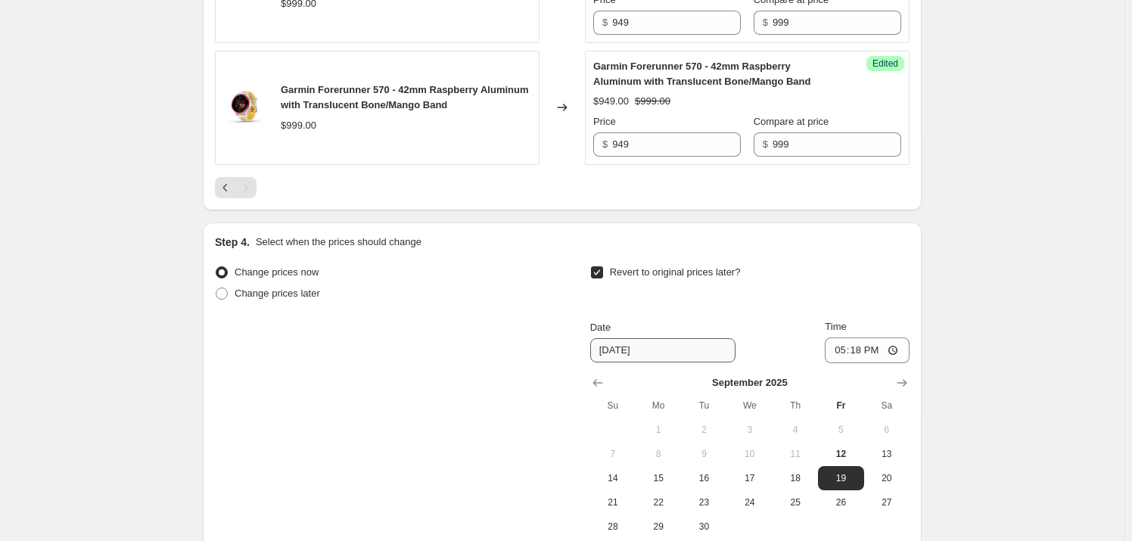
scroll to position [780, 0]
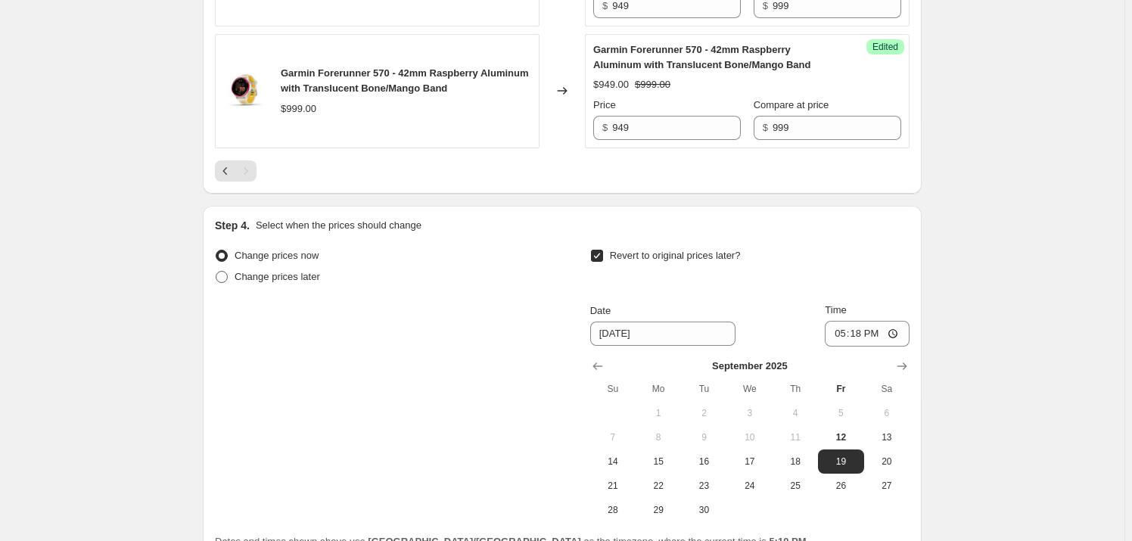
click at [228, 276] on span at bounding box center [222, 277] width 12 height 12
click at [216, 272] on input "Change prices later" at bounding box center [216, 271] width 1 height 1
radio input "true"
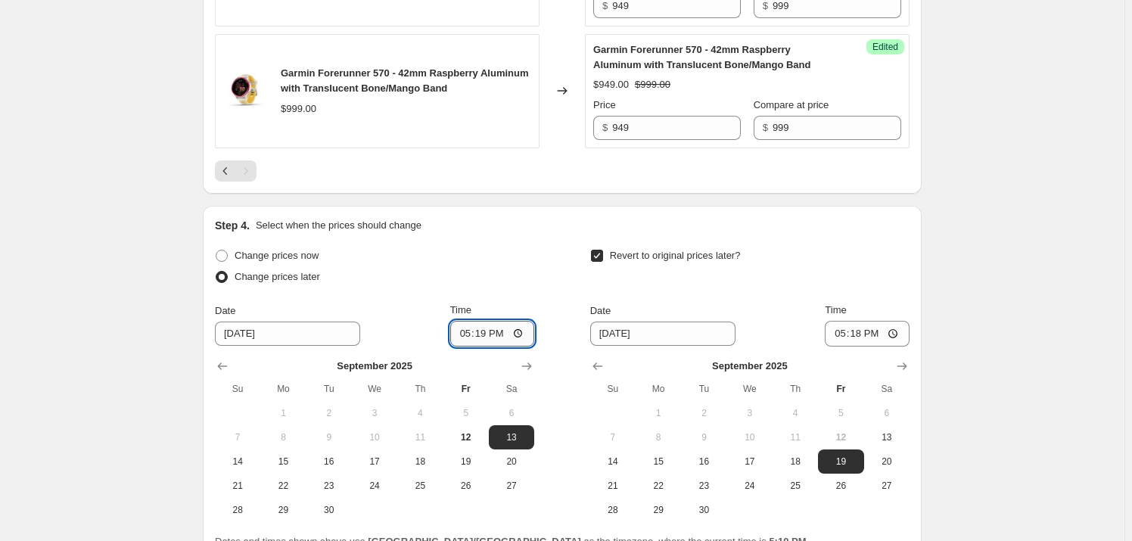
click at [466, 335] on input "17:19" at bounding box center [492, 334] width 85 height 26
type input "18:00"
click at [474, 432] on span "12" at bounding box center [466, 437] width 33 height 12
type input "9/12/2025"
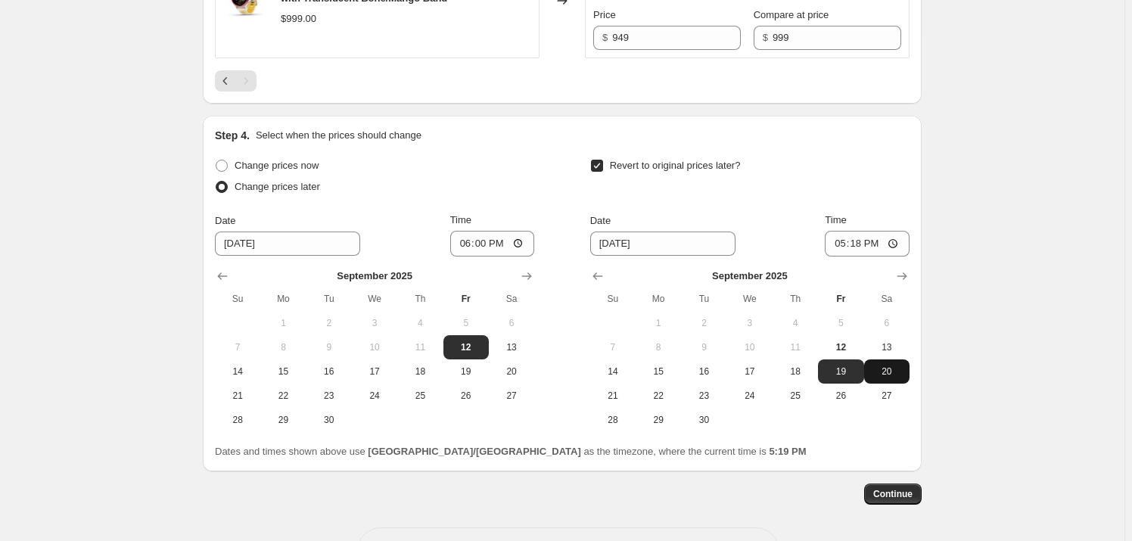
scroll to position [895, 0]
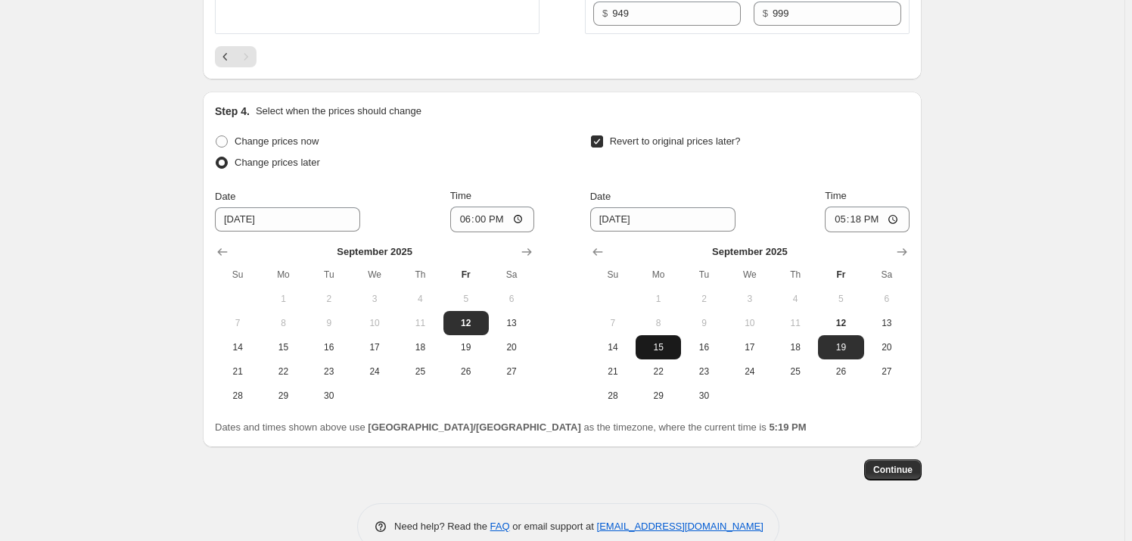
click at [665, 347] on span "15" at bounding box center [658, 347] width 33 height 12
type input "9/15/2025"
click at [840, 219] on input "17:18" at bounding box center [867, 220] width 85 height 26
type input "04:00"
click at [899, 469] on span "Continue" at bounding box center [893, 470] width 39 height 12
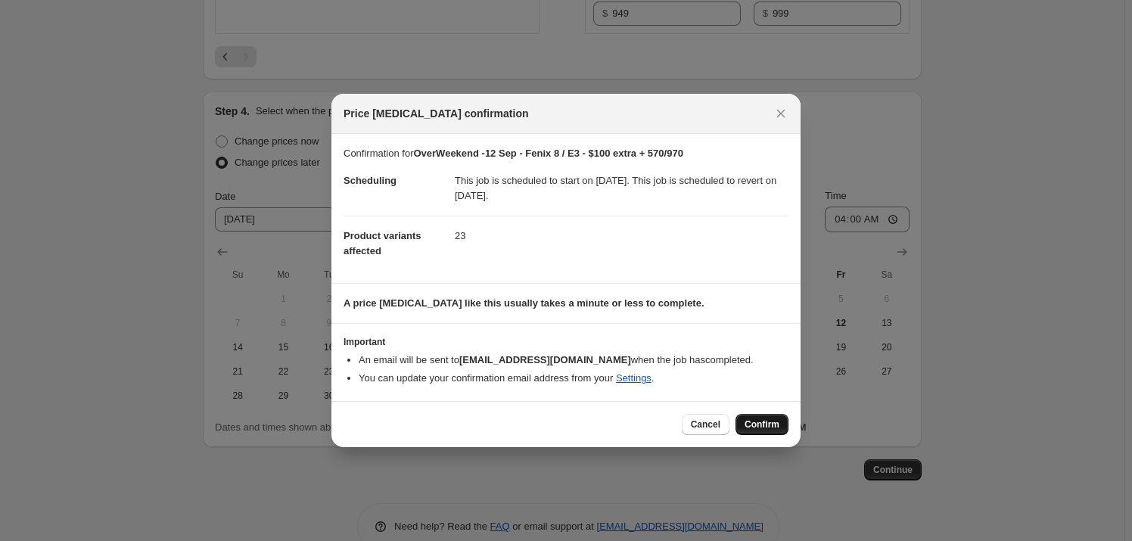
click at [755, 421] on span "Confirm" at bounding box center [762, 425] width 35 height 12
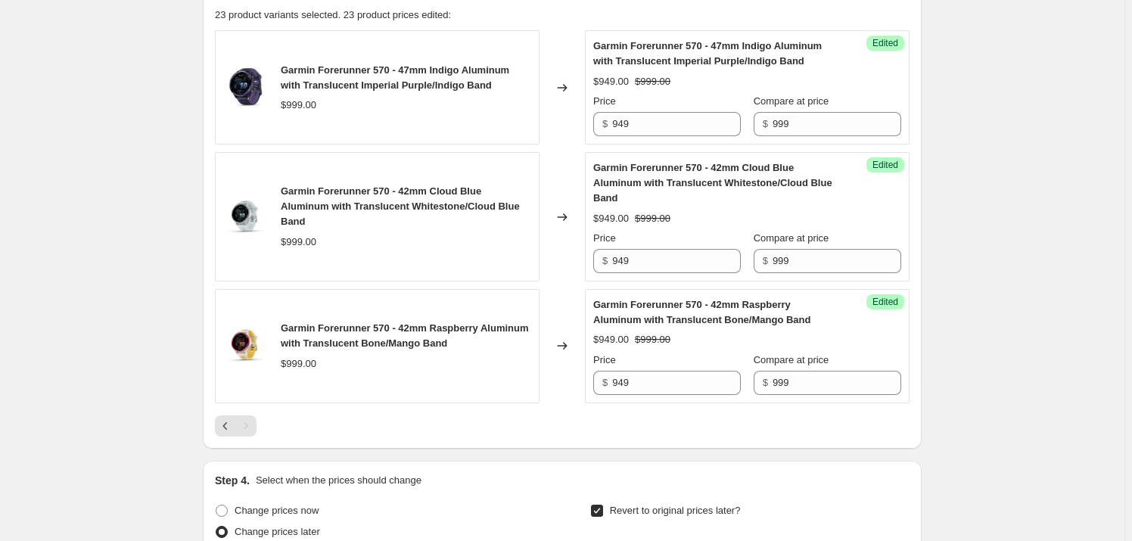
scroll to position [436, 0]
